Goal: Communication & Community: Answer question/provide support

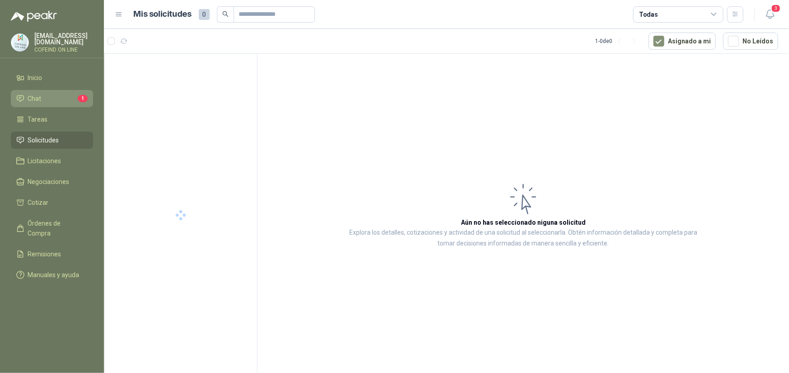
click at [53, 97] on li "Chat 1" at bounding box center [51, 99] width 71 height 10
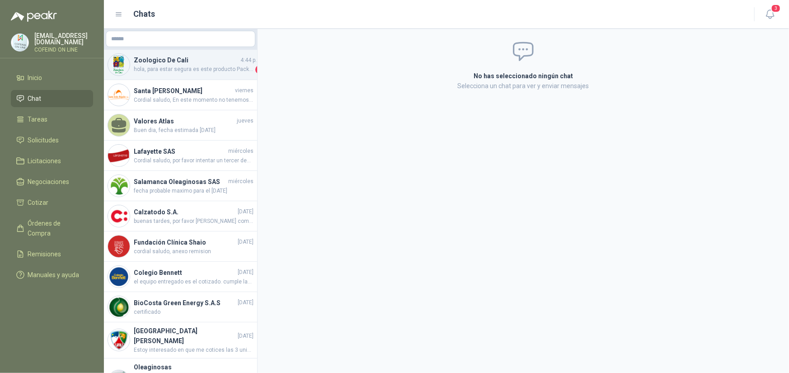
click at [243, 68] on span "hola, para estar segura es este producto Pack5 Batería Litio 3.6v Er14505 2400m…" at bounding box center [194, 69] width 120 height 9
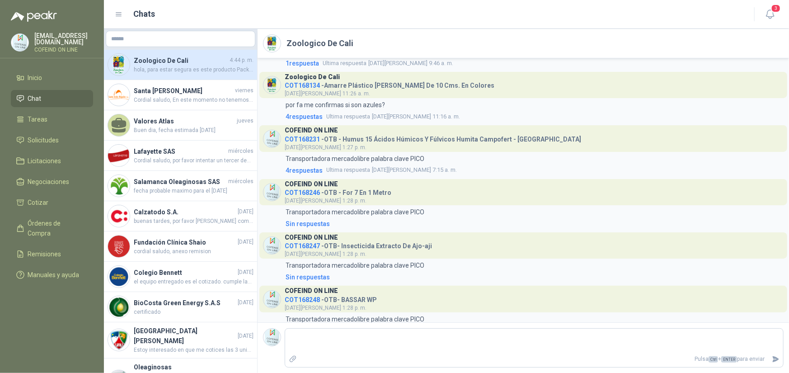
scroll to position [1774, 0]
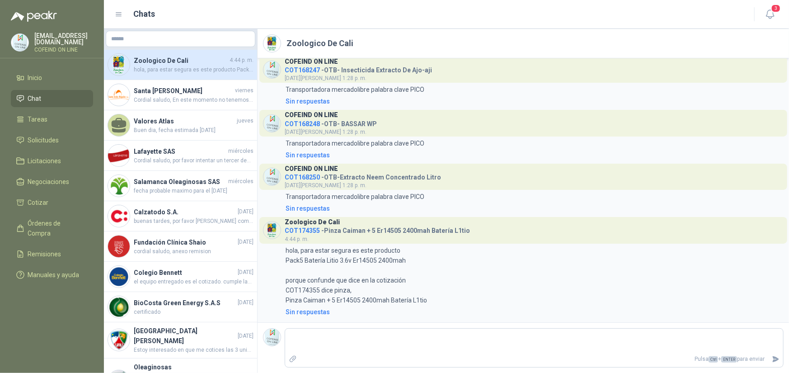
click at [57, 94] on li "Chat" at bounding box center [51, 99] width 71 height 10
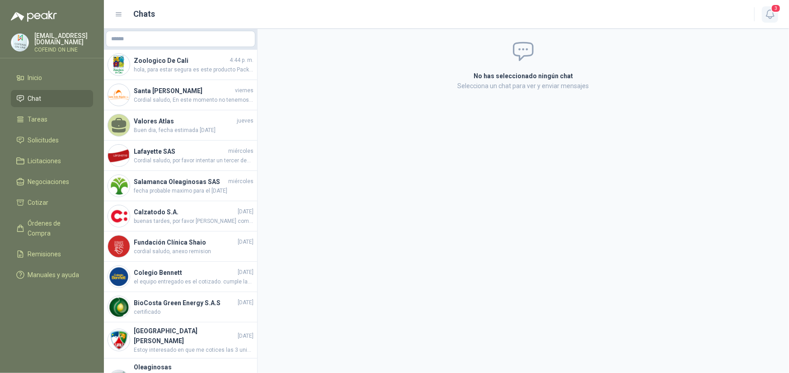
click at [769, 12] on icon "button" at bounding box center [770, 14] width 11 height 11
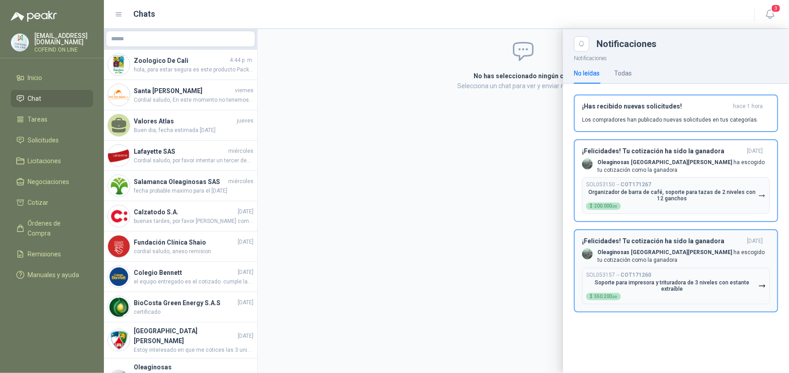
click at [702, 251] on p "Oleaginosas San [PERSON_NAME] ha escogido tu cotización como la ganadora" at bounding box center [684, 256] width 173 height 15
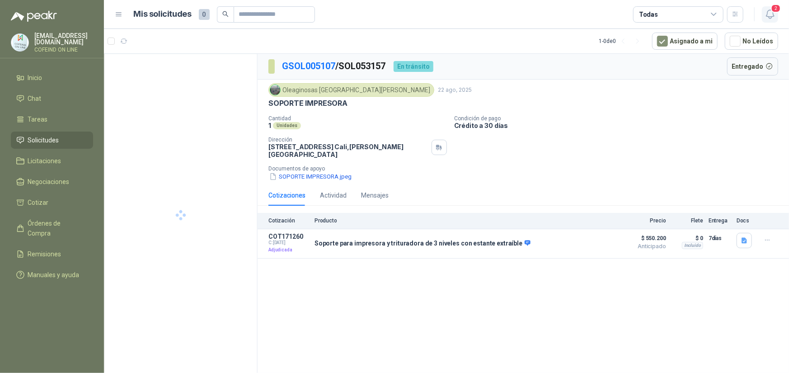
click at [777, 10] on span "2" at bounding box center [776, 8] width 10 height 9
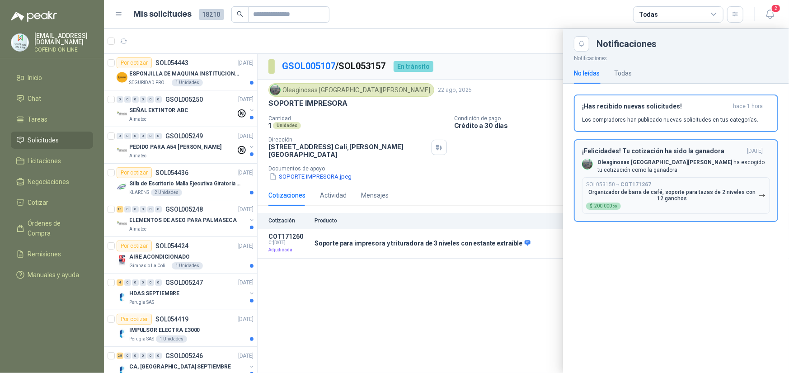
click at [671, 169] on p "Oleaginosas San [PERSON_NAME] ha escogido tu cotización como la ganadora" at bounding box center [684, 166] width 173 height 15
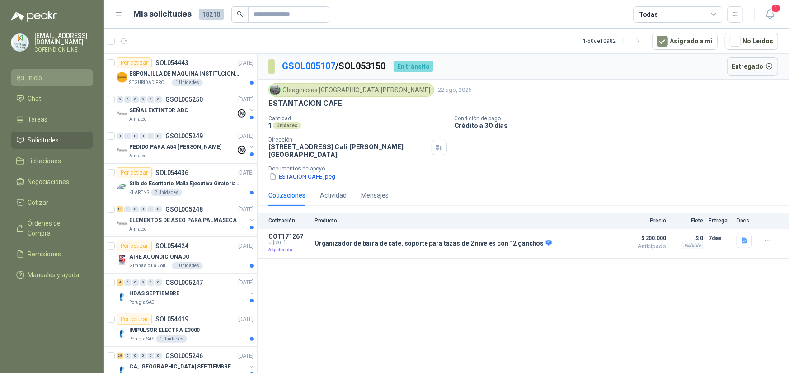
click at [43, 79] on li "Inicio" at bounding box center [51, 78] width 71 height 10
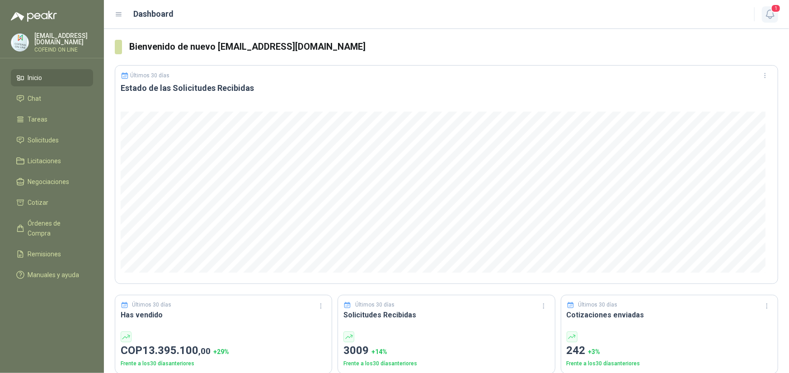
click at [777, 12] on span "1" at bounding box center [776, 8] width 10 height 9
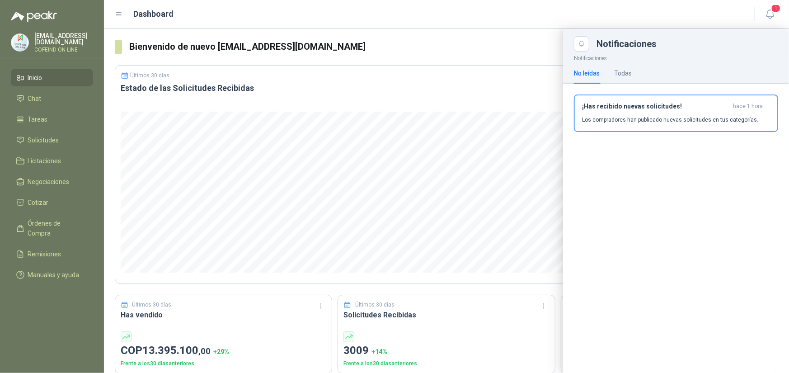
click at [636, 77] on div "No leídas Todas" at bounding box center [676, 73] width 204 height 21
click at [626, 72] on div "Todas" at bounding box center [623, 73] width 18 height 10
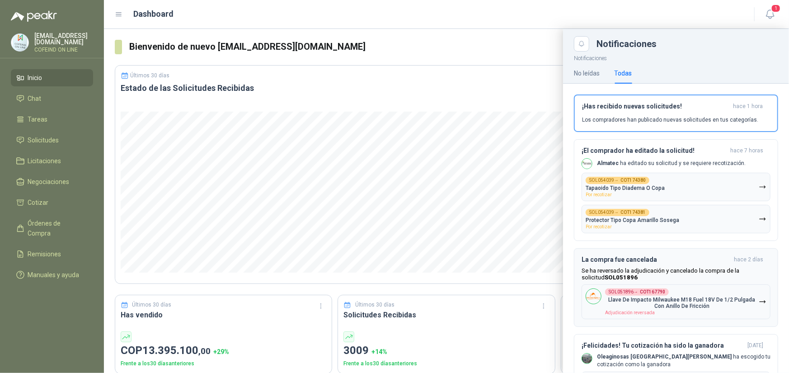
scroll to position [45, 0]
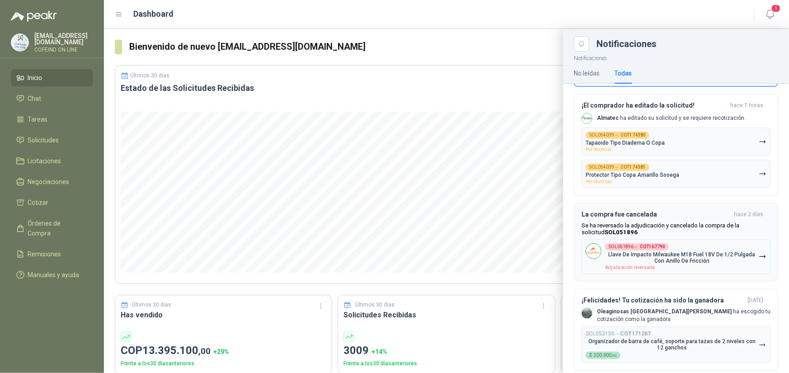
click at [683, 220] on div "La compra fue cancelada [DATE] Se ha reversado la adjudicación y cancelado la c…" at bounding box center [676, 242] width 189 height 63
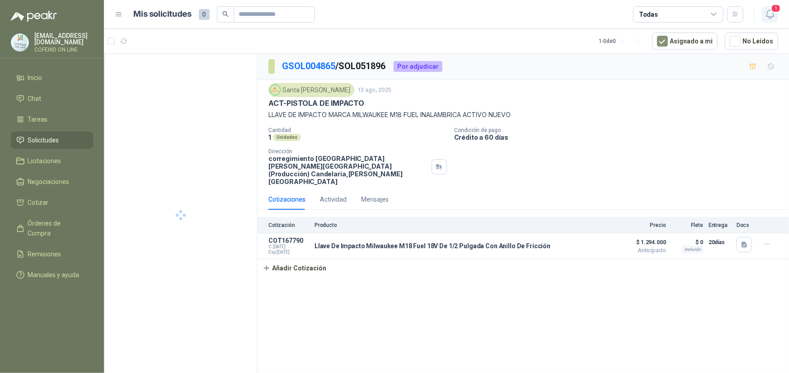
click at [769, 9] on icon "button" at bounding box center [770, 14] width 11 height 11
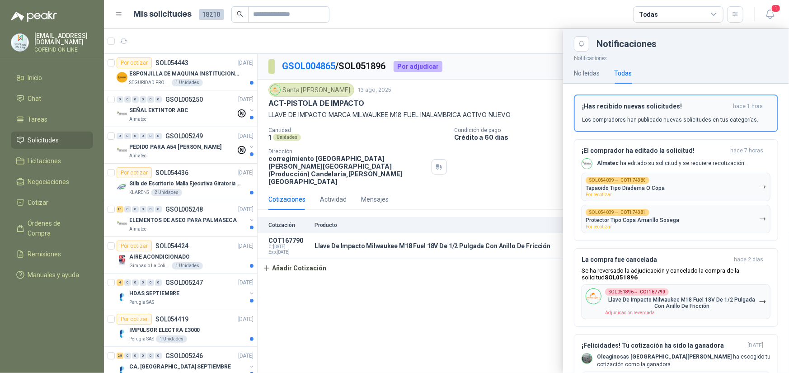
click at [672, 104] on h3 "¡Has recibido nuevas solicitudes!" at bounding box center [655, 107] width 147 height 8
